Goal: Task Accomplishment & Management: Manage account settings

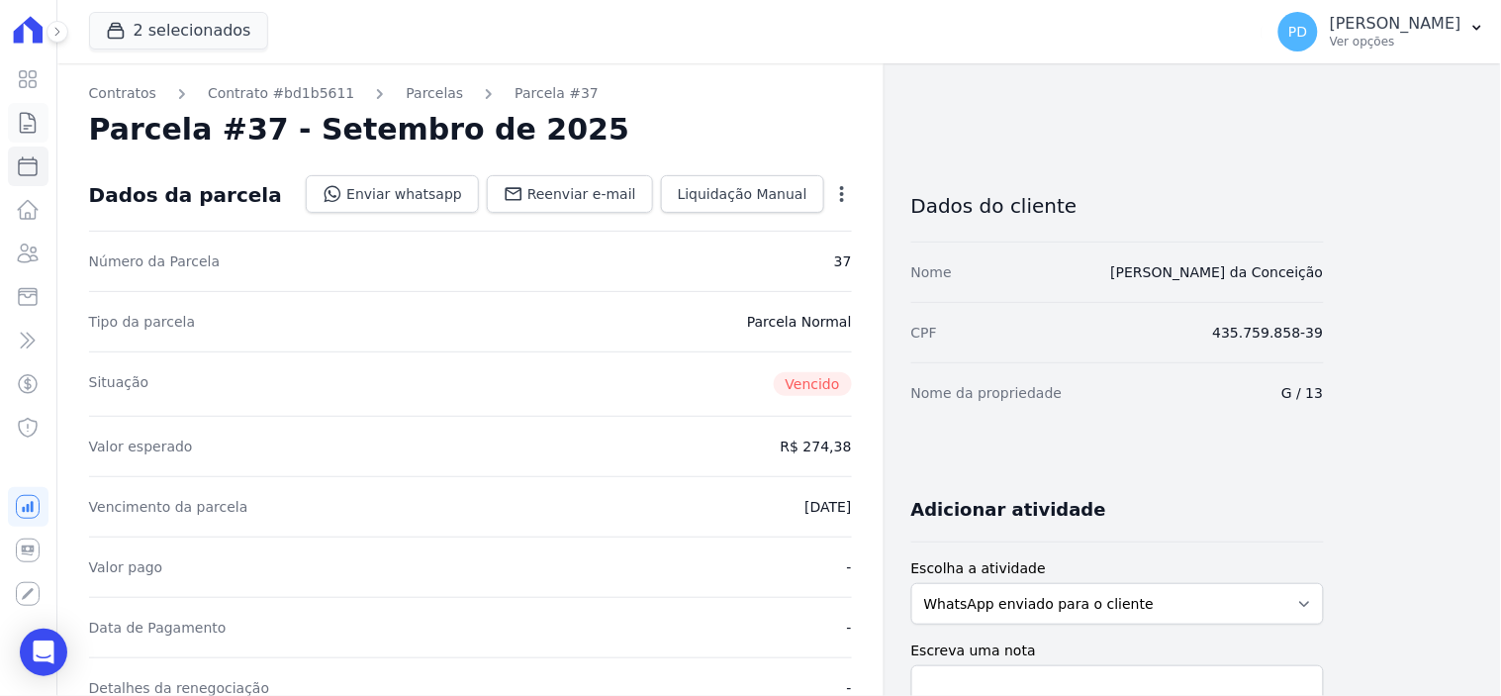
scroll to position [659, 0]
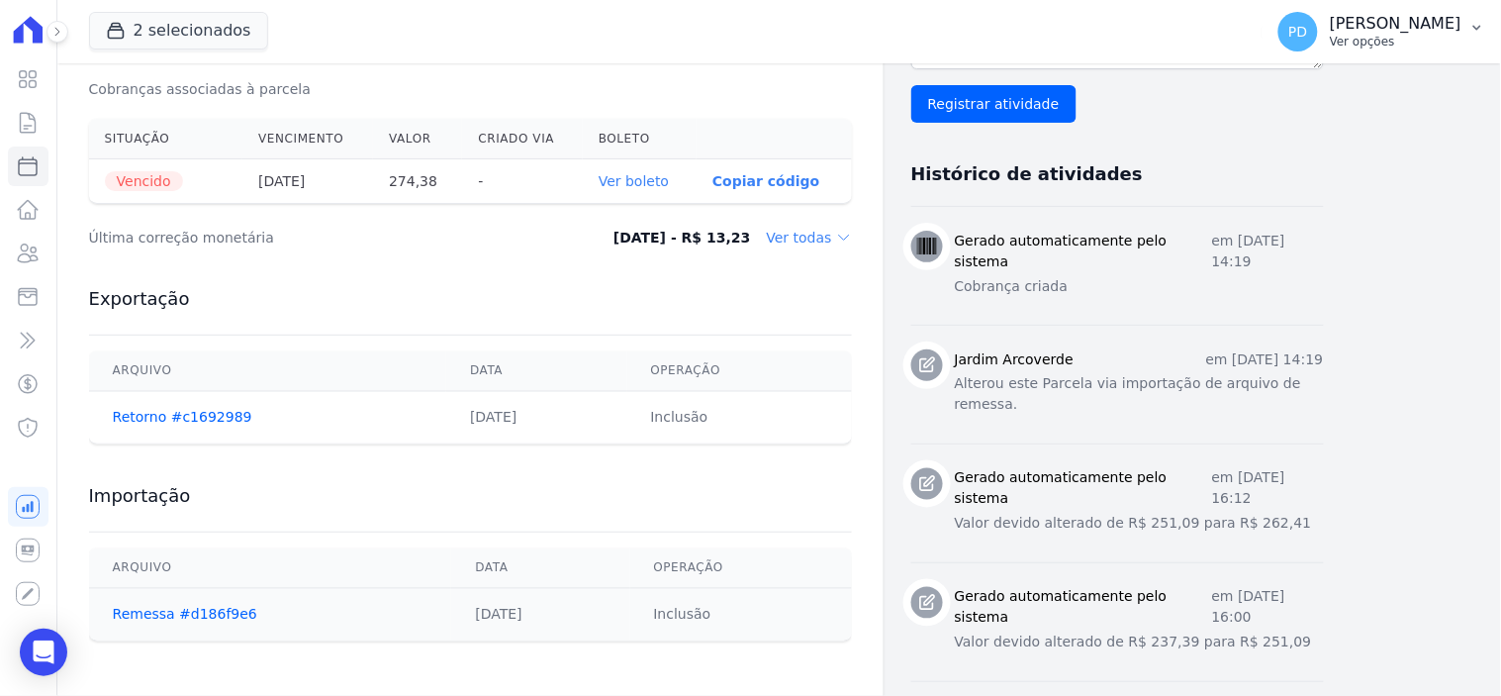
click at [1477, 23] on icon "button" at bounding box center [1478, 28] width 16 height 16
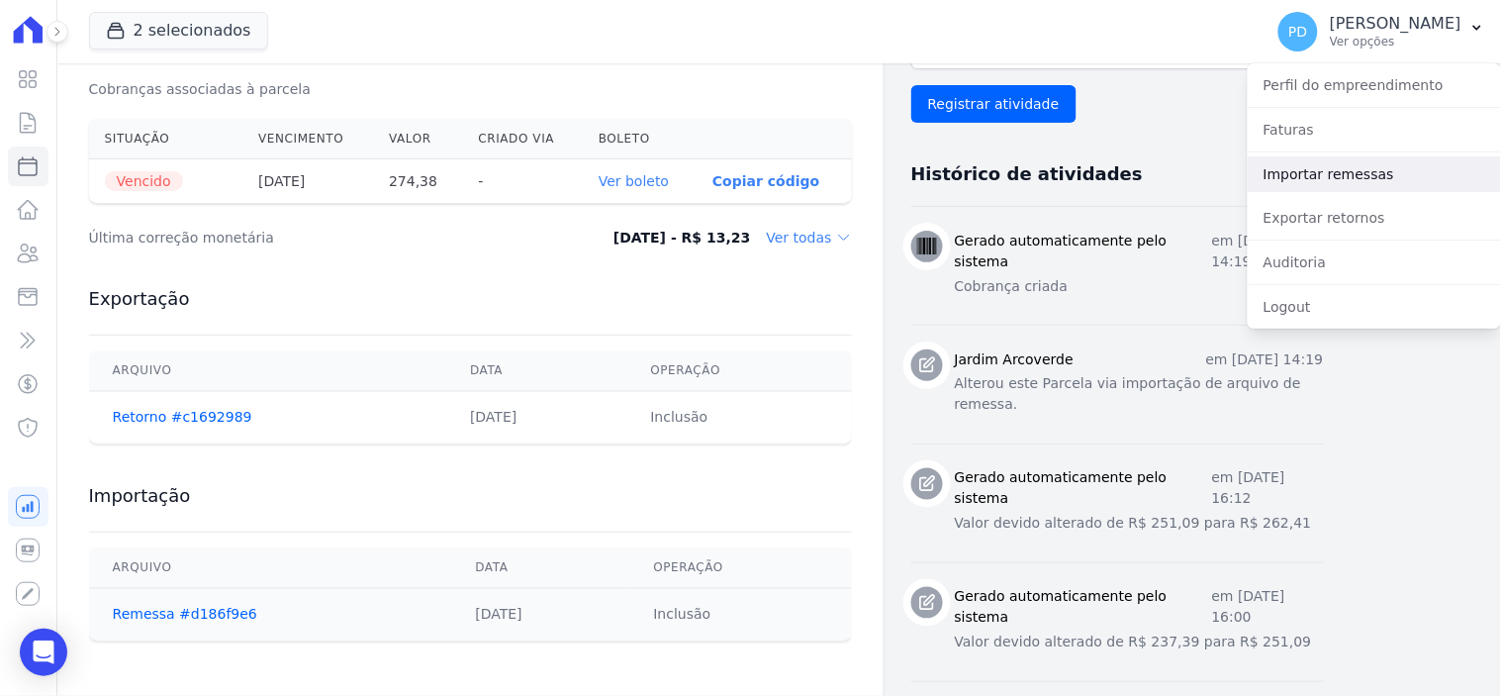
click at [1337, 175] on link "Importar remessas" at bounding box center [1374, 174] width 253 height 36
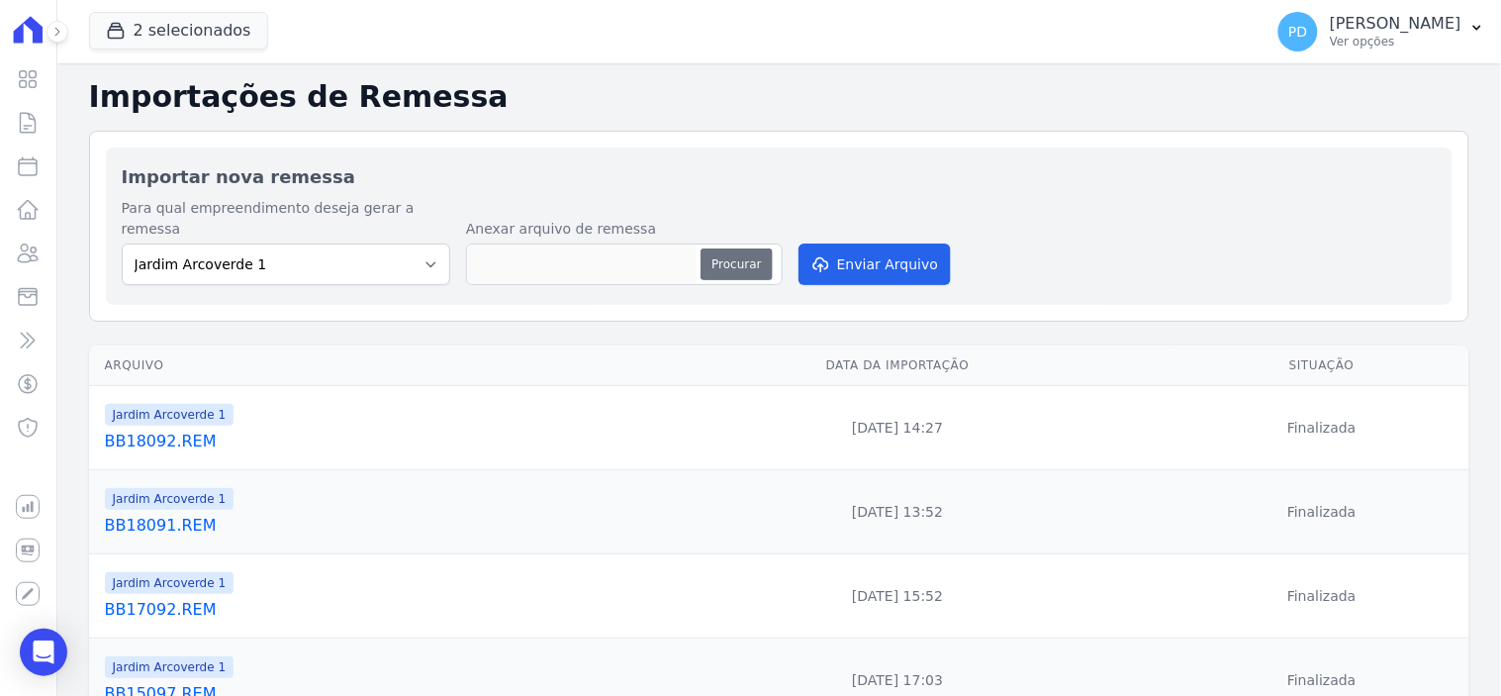
click at [729, 248] on button "Procurar" at bounding box center [736, 264] width 71 height 32
type input "BB22094.REM"
click at [873, 243] on button "Enviar Arquivo" at bounding box center [875, 264] width 152 height 42
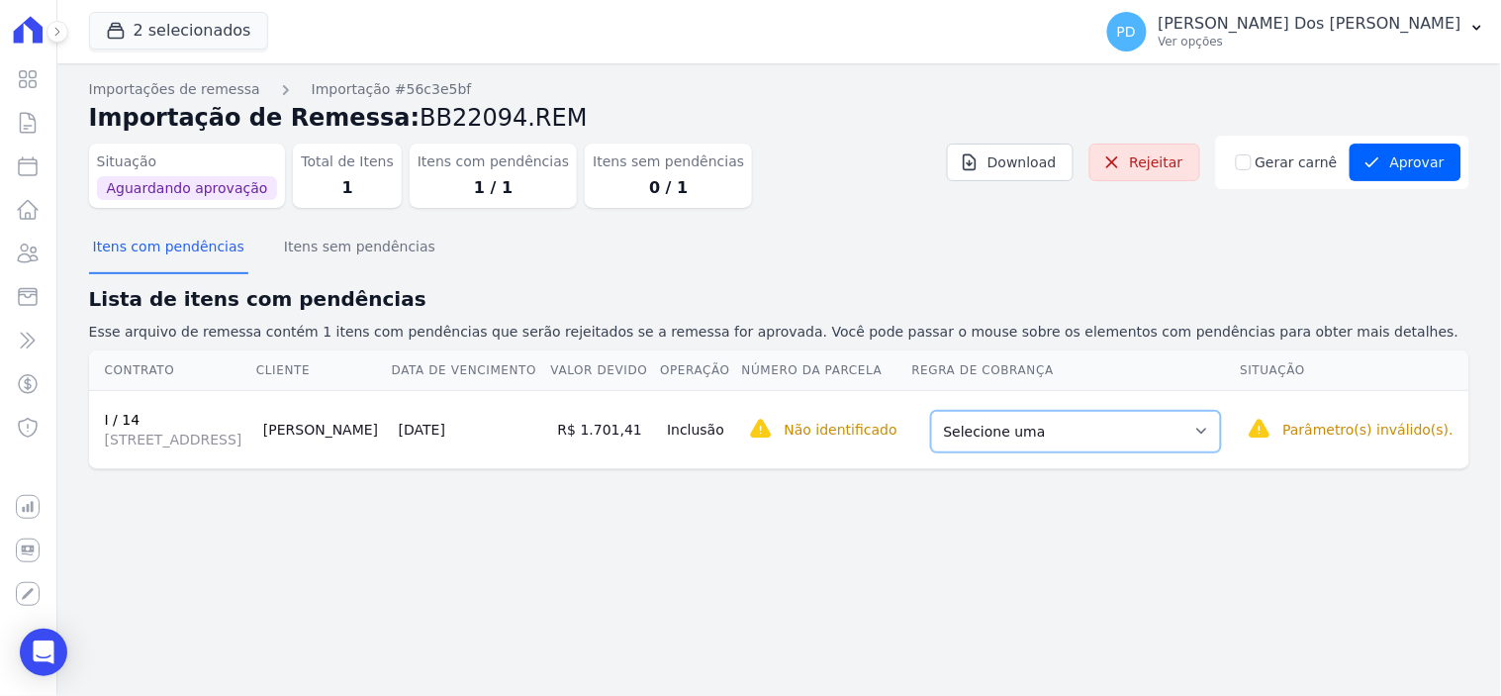
click at [1080, 452] on select "Selecione uma Nova Parcela Avulsa Parcela Avulsa Existente Sinal (5 X R$ 339,00…" at bounding box center [1076, 432] width 290 height 42
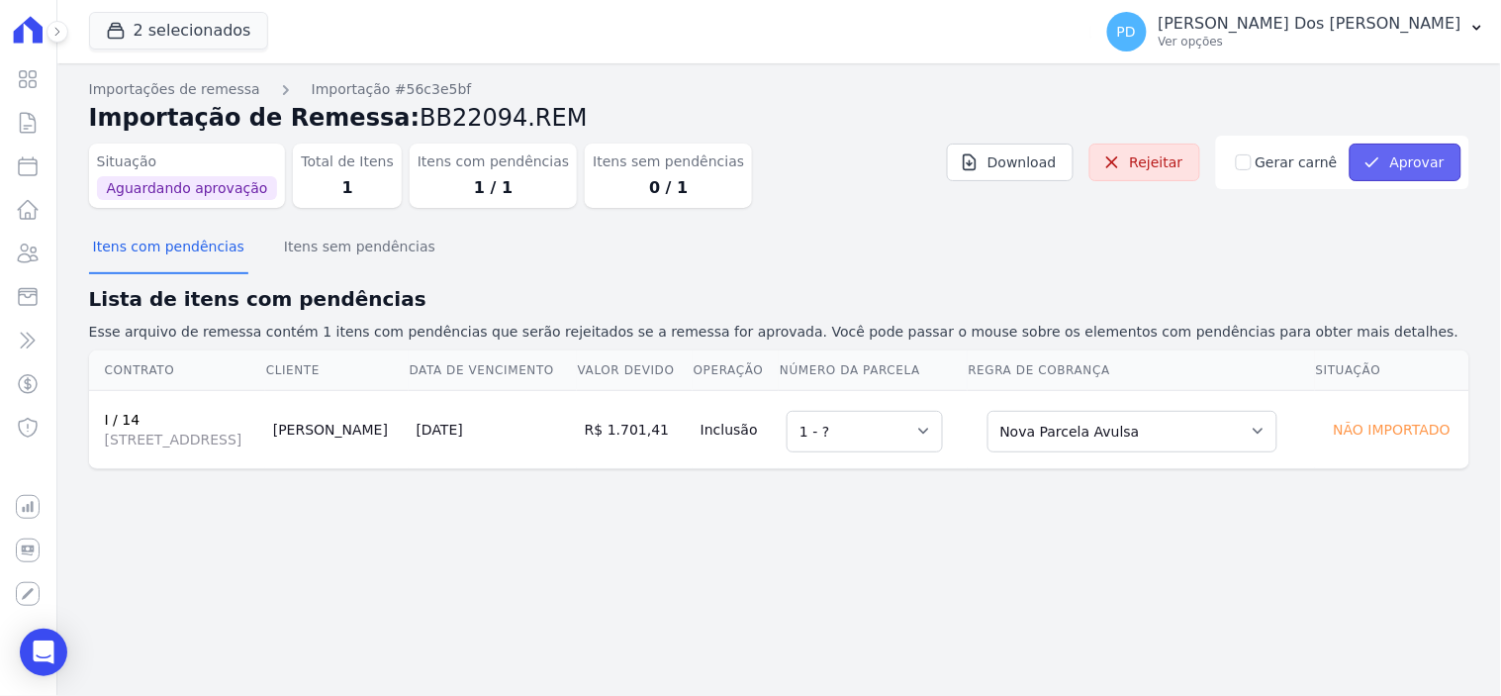
click at [1418, 162] on button "Aprovar" at bounding box center [1406, 162] width 112 height 38
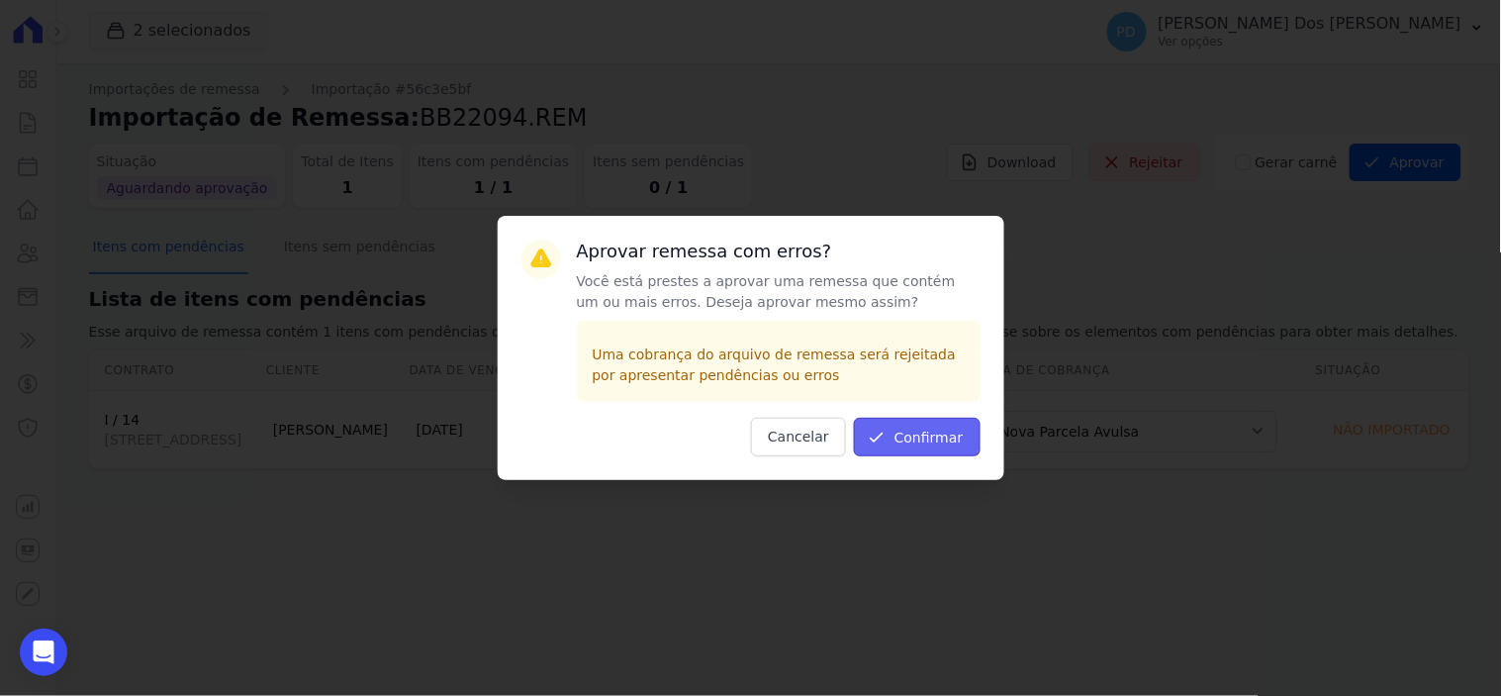
click at [957, 447] on button "Confirmar" at bounding box center [917, 437] width 127 height 39
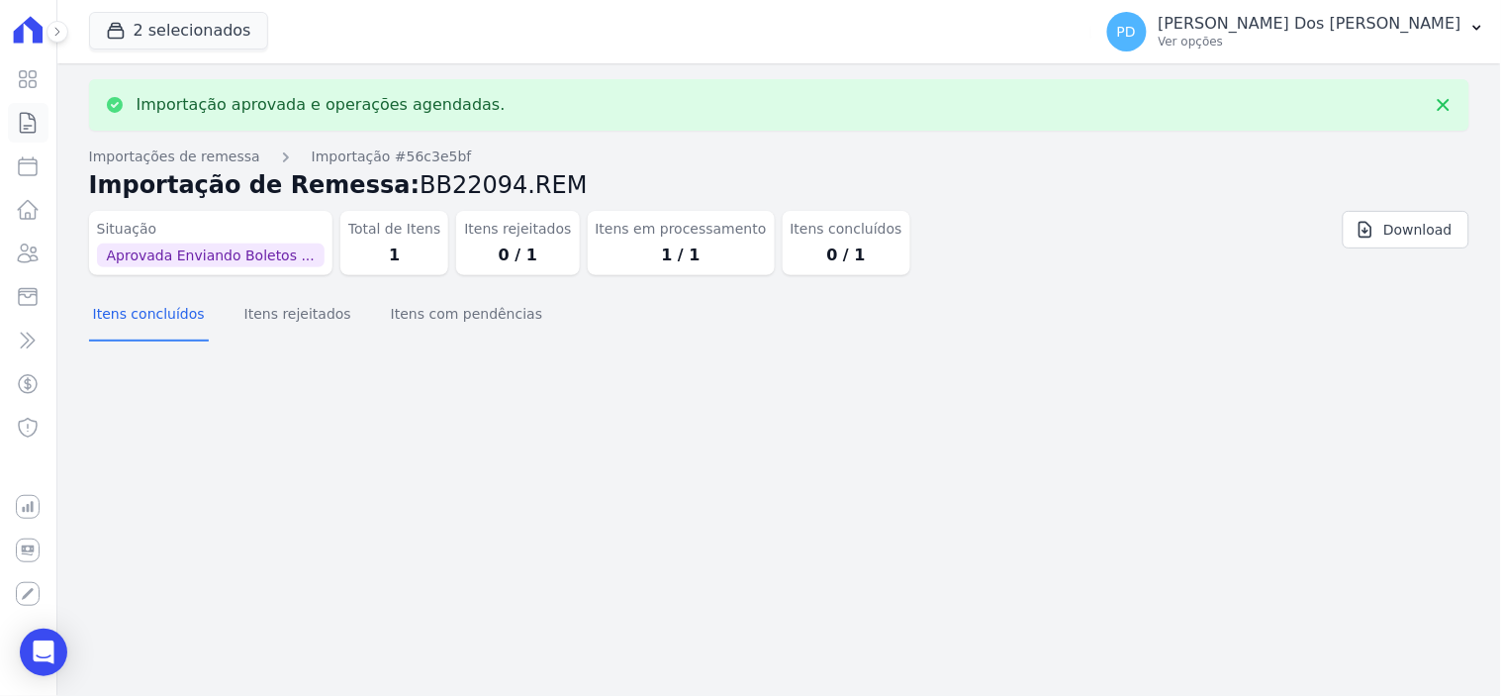
click at [23, 127] on icon at bounding box center [28, 123] width 24 height 24
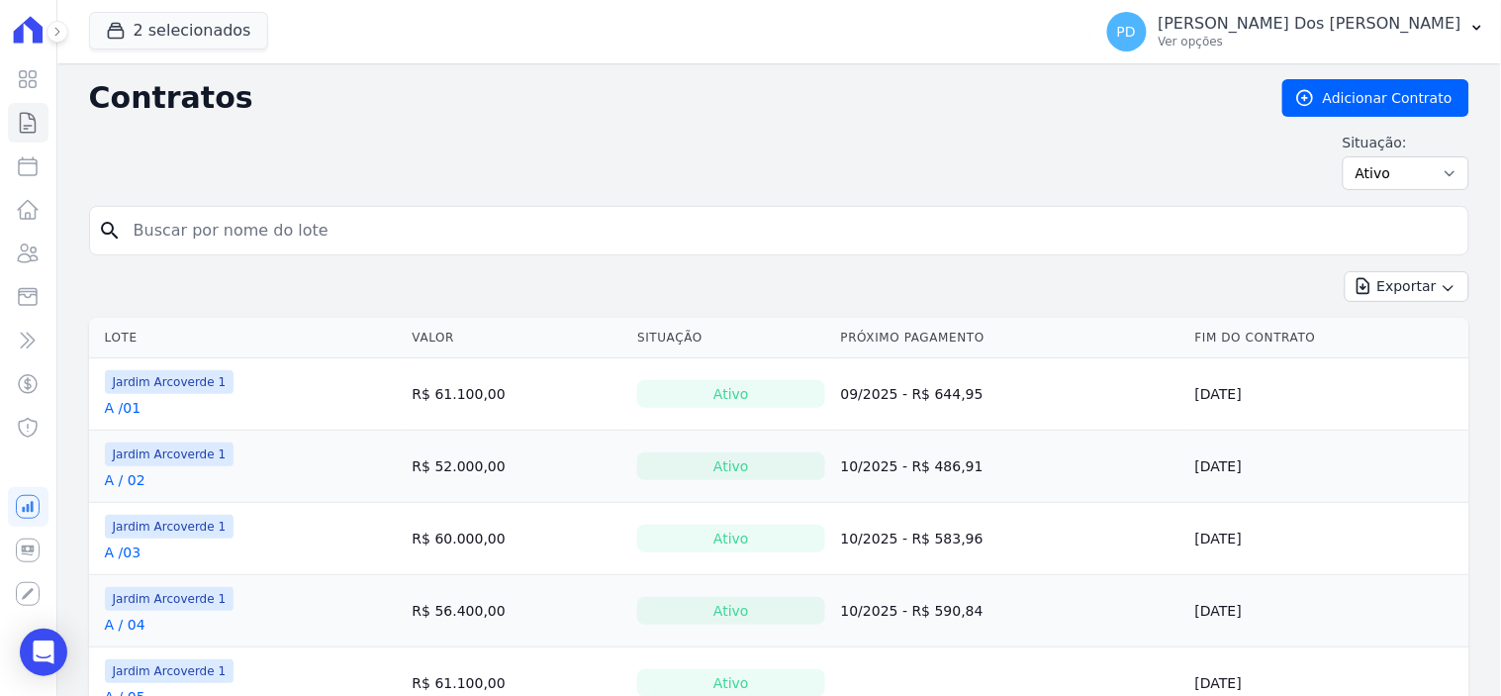
click at [309, 234] on input "search" at bounding box center [791, 231] width 1339 height 40
type input "i / 14"
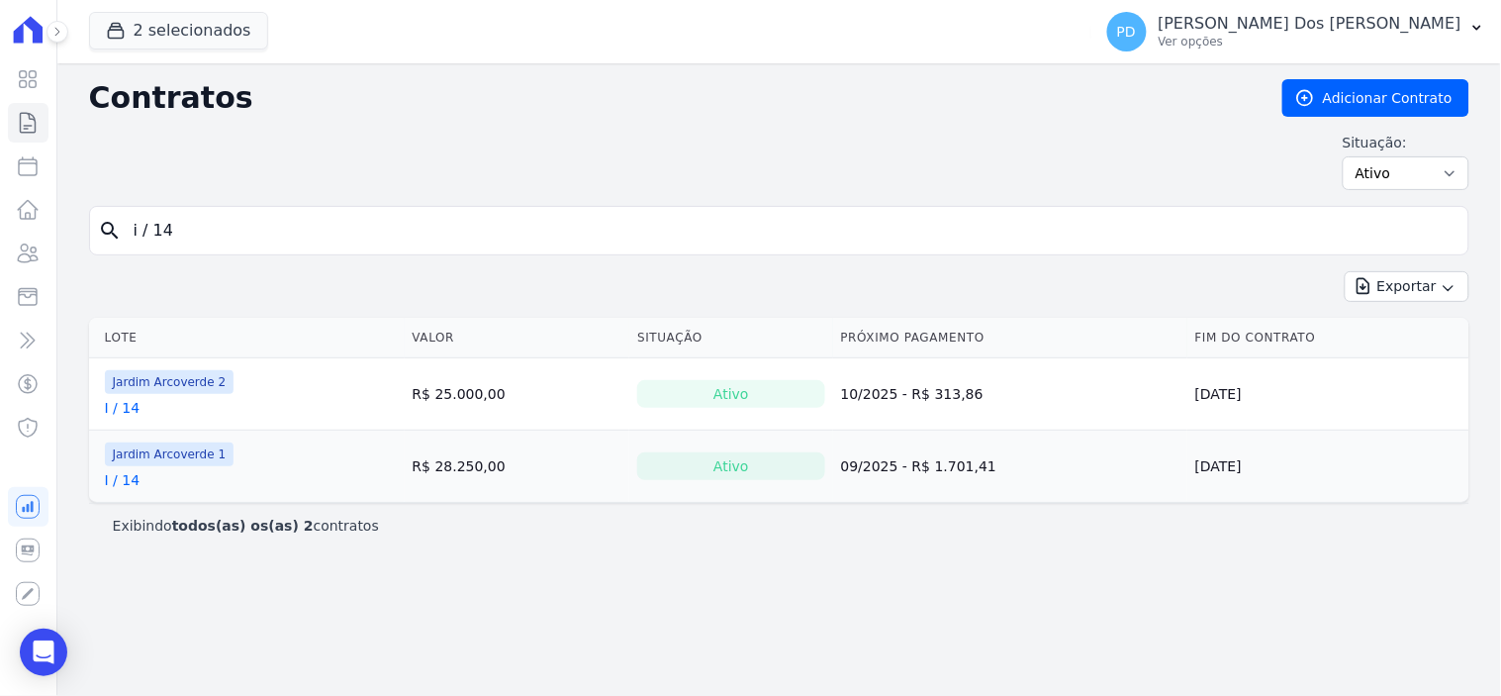
click at [123, 477] on link "I / 14" at bounding box center [123, 480] width 36 height 20
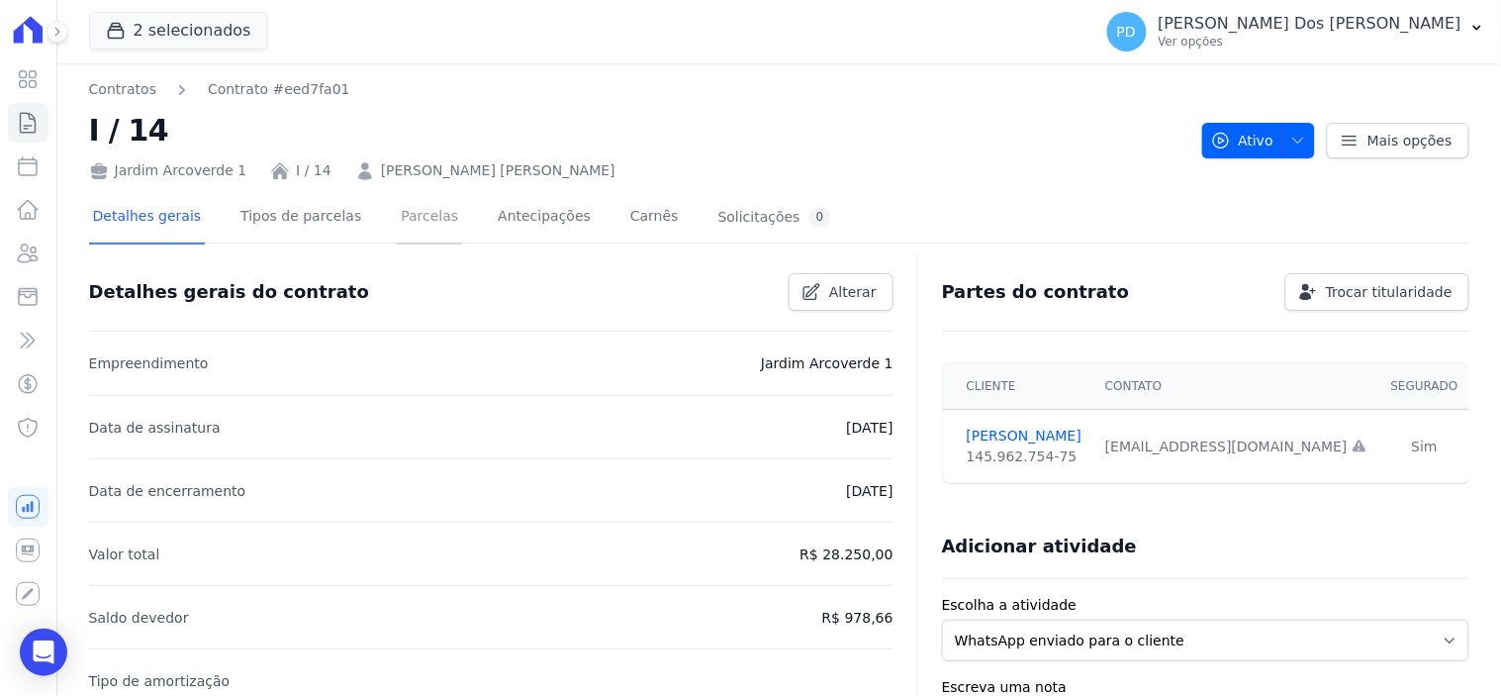
click at [416, 223] on link "Parcelas" at bounding box center [429, 218] width 65 height 52
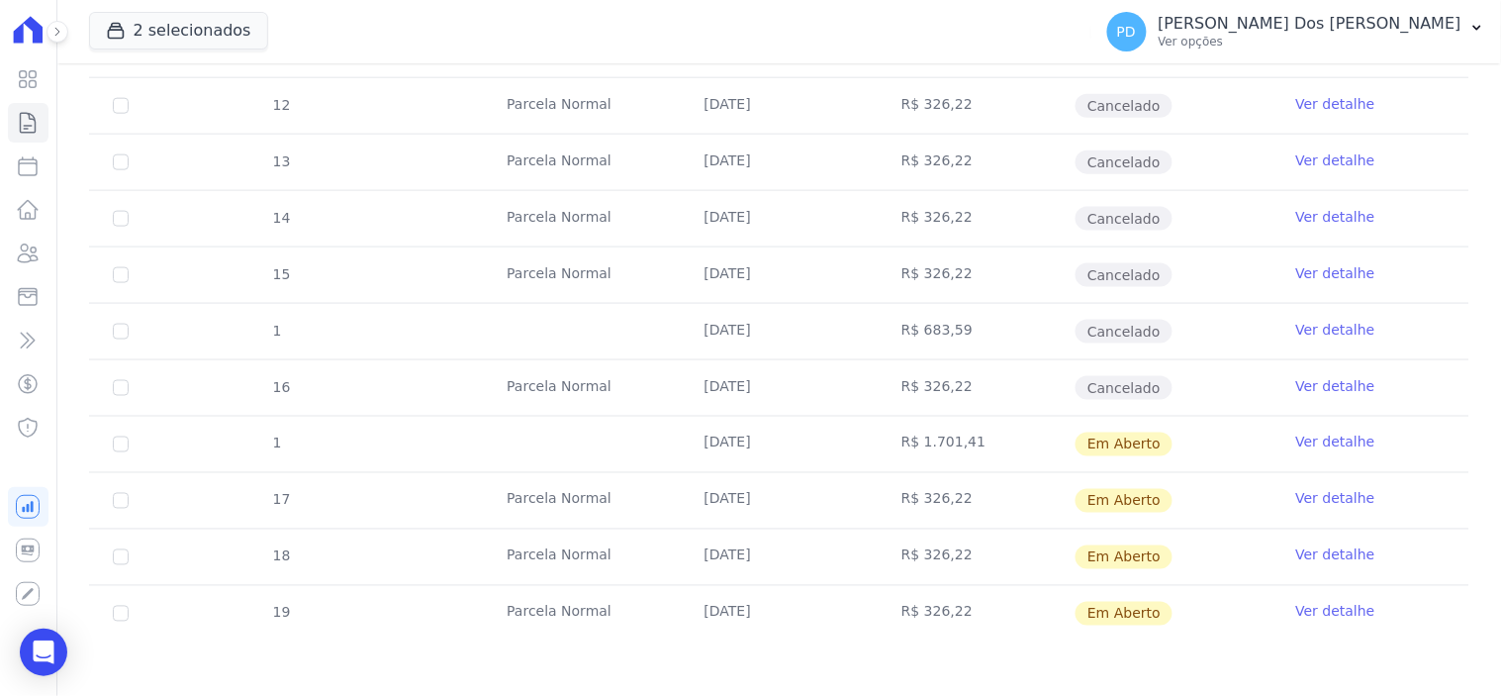
scroll to position [617, 0]
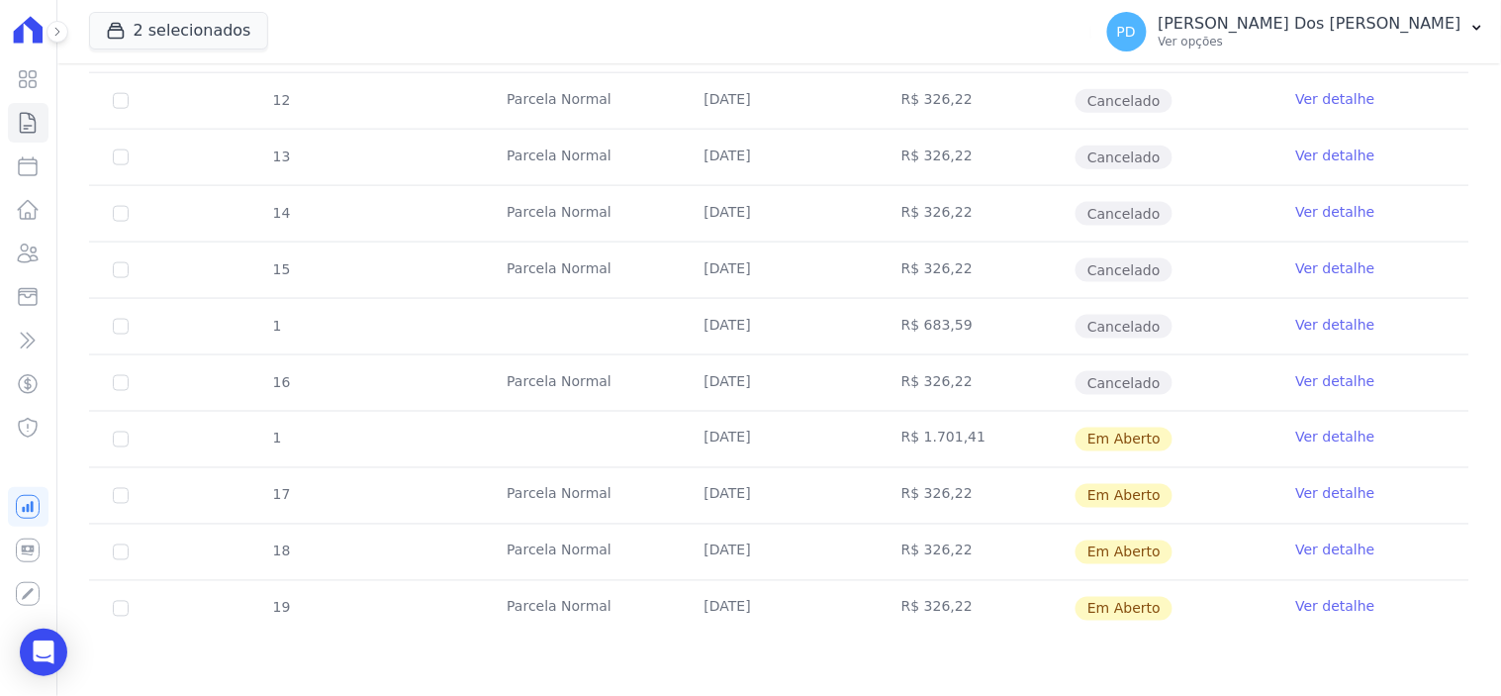
click at [1299, 433] on link "Ver detalhe" at bounding box center [1335, 438] width 79 height 20
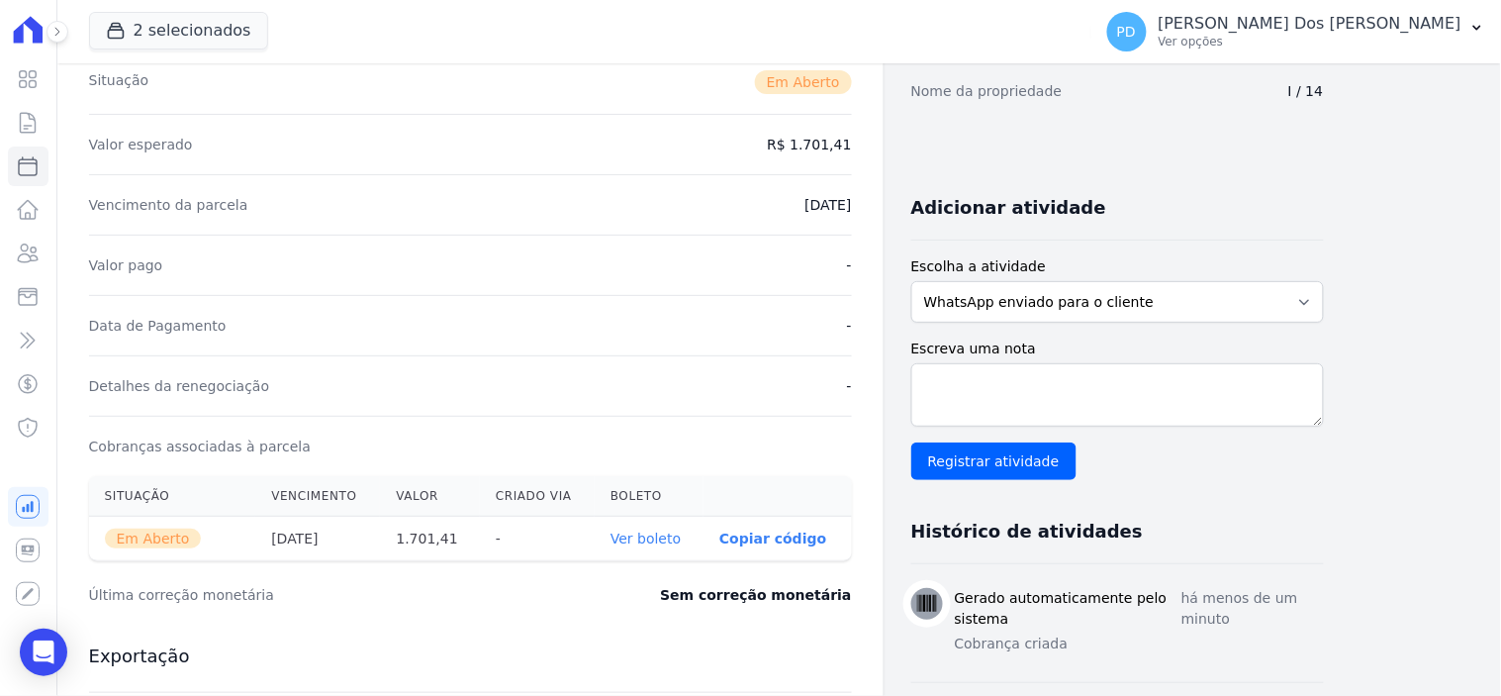
scroll to position [659, 0]
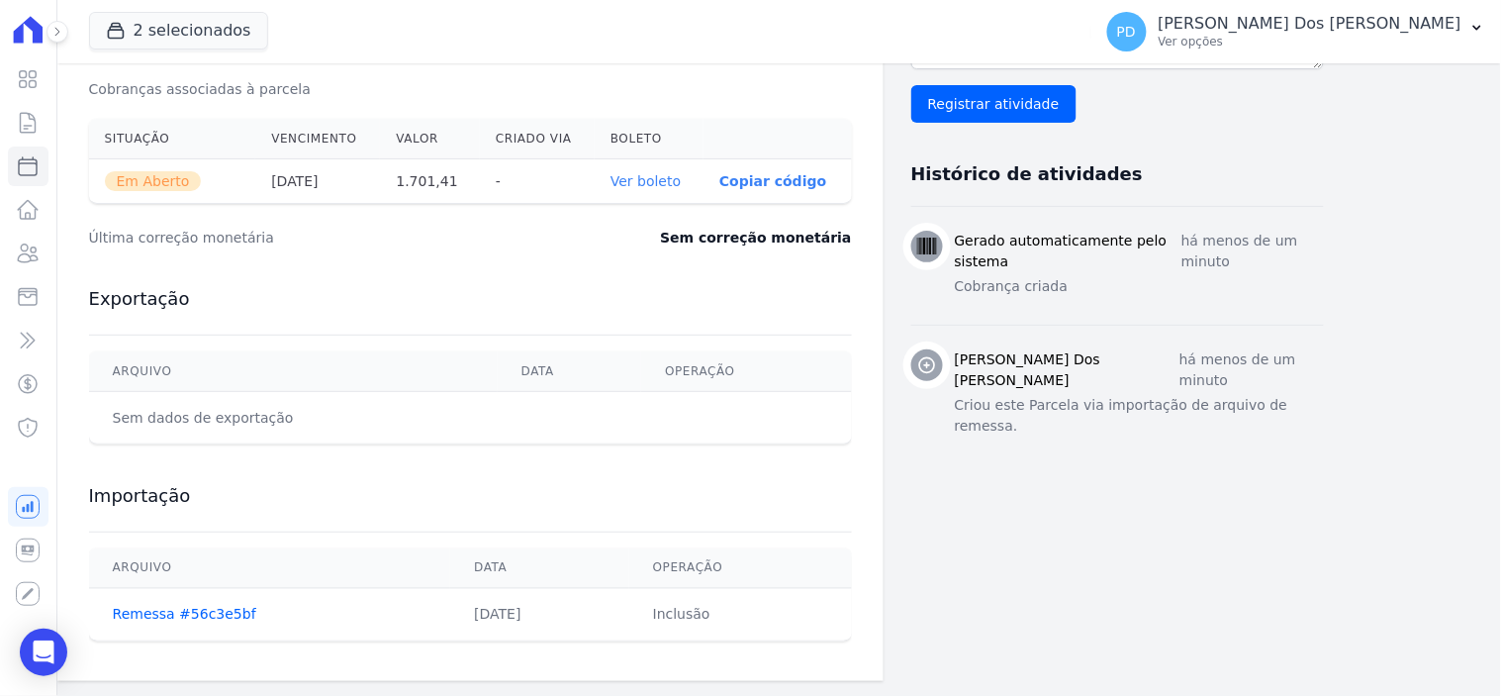
click at [659, 175] on link "Ver boleto" at bounding box center [646, 181] width 70 height 16
